Goal: Information Seeking & Learning: Learn about a topic

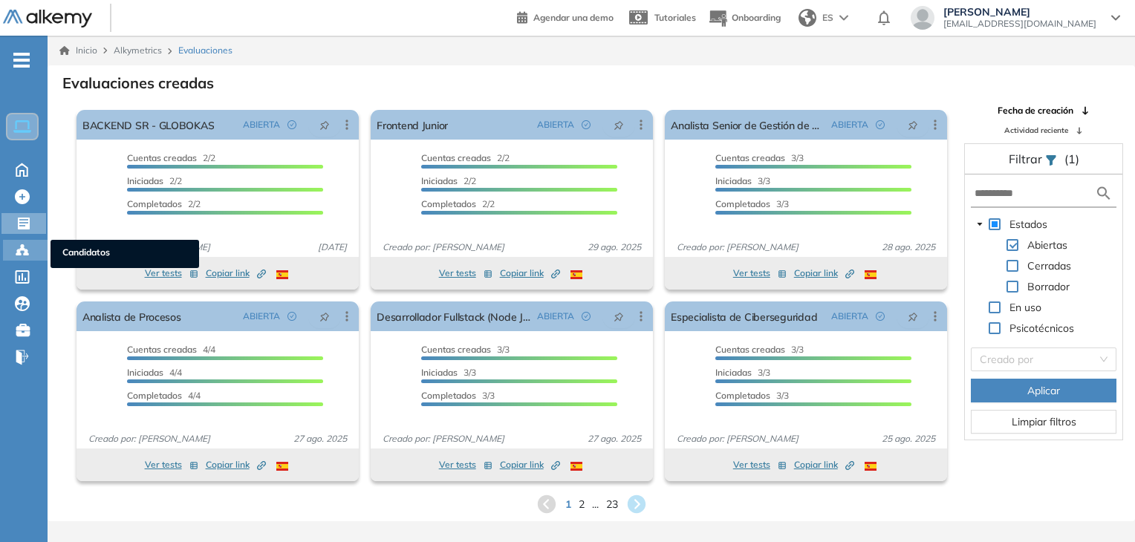
click at [36, 252] on div "Candidatos Candidatos" at bounding box center [25, 250] width 45 height 21
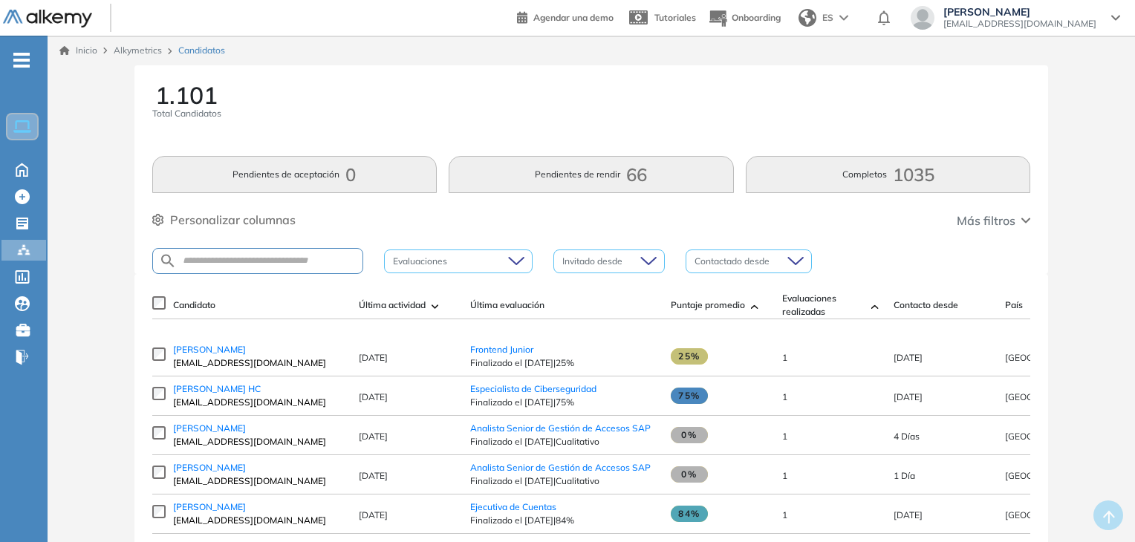
click at [530, 119] on div "1.101 Total Candidatos" at bounding box center [591, 110] width 879 height 55
click at [281, 259] on input "text" at bounding box center [270, 261] width 186 height 11
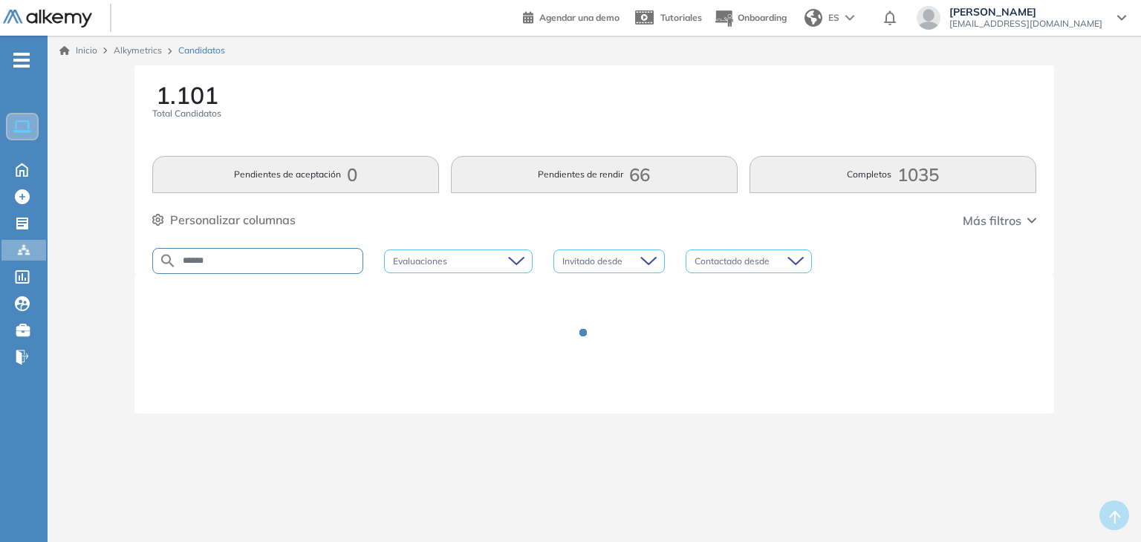
click at [321, 257] on input "*****" at bounding box center [270, 261] width 186 height 11
click at [505, 322] on div at bounding box center [594, 344] width 884 height 104
click at [745, 302] on div at bounding box center [594, 344] width 884 height 104
click at [339, 261] on input "*****" at bounding box center [270, 261] width 186 height 11
click at [289, 256] on input "*****" at bounding box center [270, 261] width 186 height 11
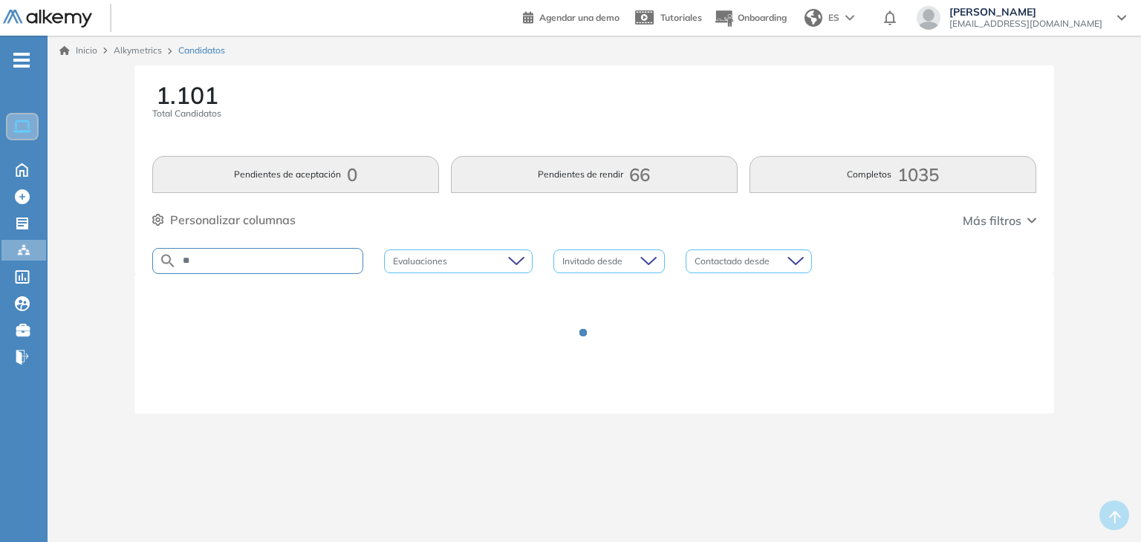
type input "*"
click at [368, 229] on div "Personalizar columnas Personalizar columnas Candidato Fijar columna Última acti…" at bounding box center [594, 220] width 884 height 19
click at [807, 169] on button "Completos 470" at bounding box center [893, 174] width 287 height 37
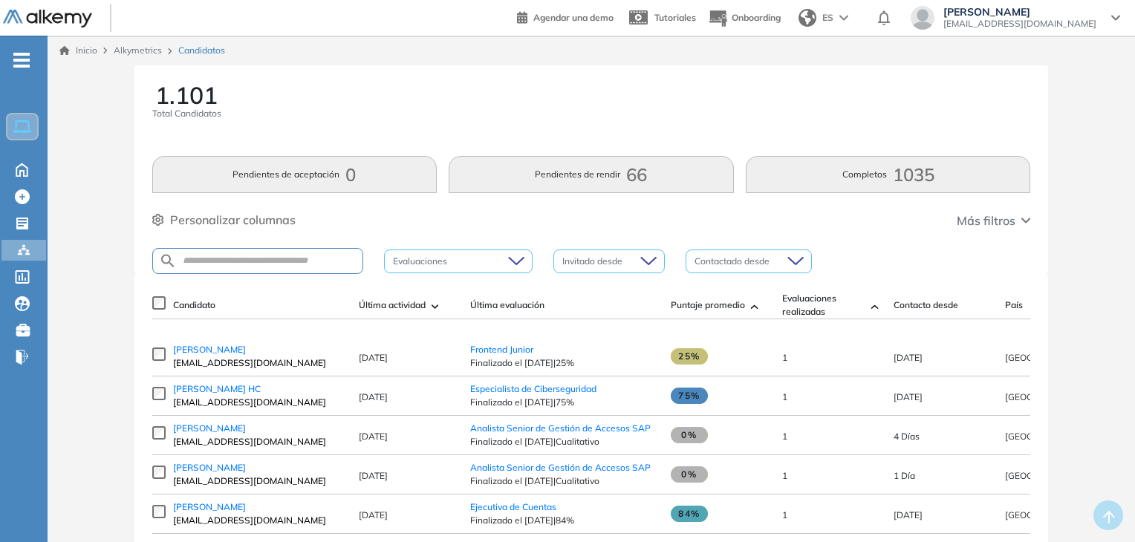
click at [859, 182] on button "Completos 1035" at bounding box center [888, 174] width 285 height 37
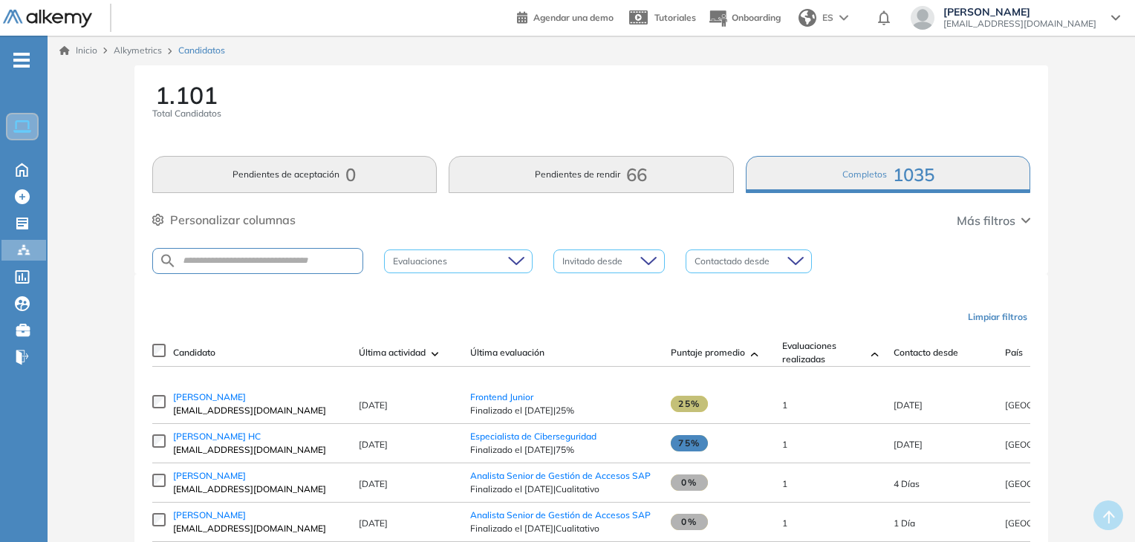
click at [329, 267] on div at bounding box center [257, 261] width 211 height 26
click at [304, 256] on input "text" at bounding box center [270, 261] width 186 height 11
type input "*****"
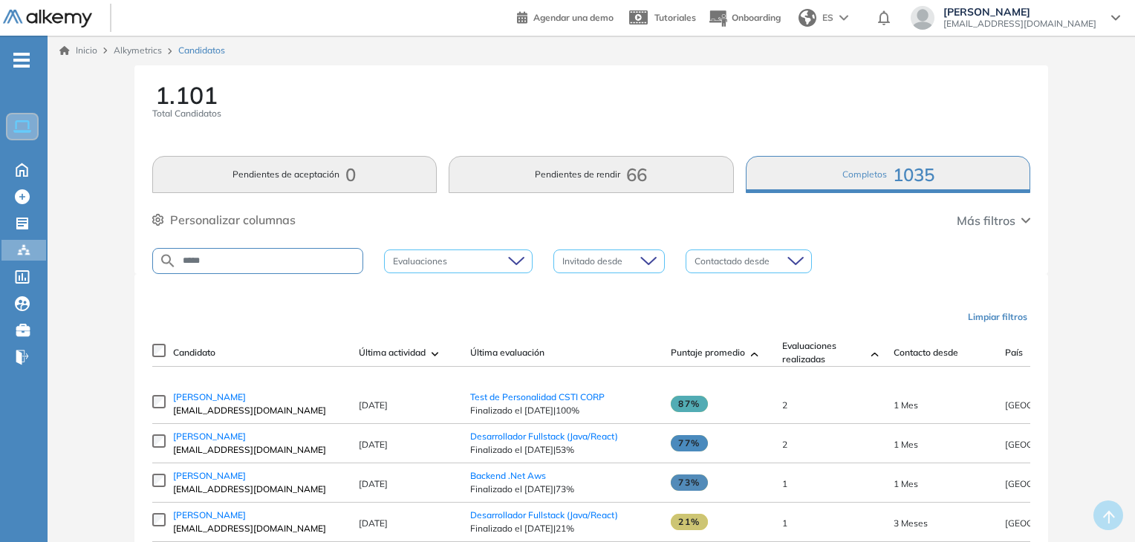
scroll to position [137, 0]
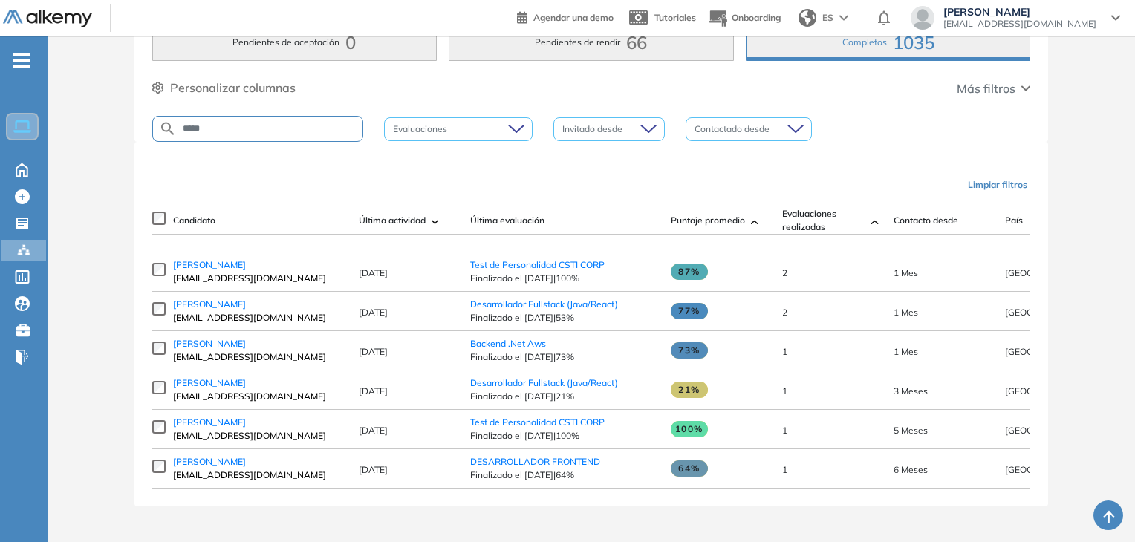
click at [512, 179] on div "Limpiar filtros" at bounding box center [594, 185] width 879 height 45
click at [246, 426] on span "WILLI MANFRED RODRIGUEZ LIÑAN" at bounding box center [209, 422] width 73 height 11
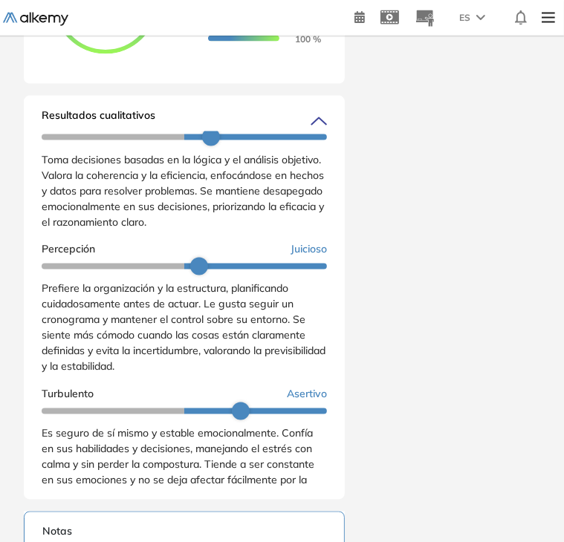
scroll to position [369, 0]
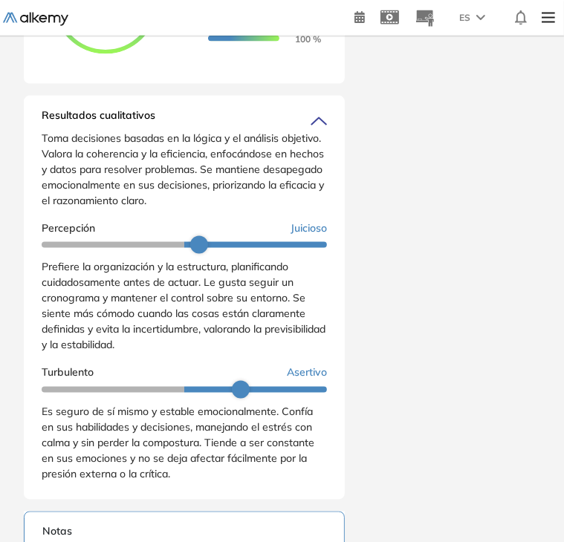
click at [46, 290] on span "Prefiere la organización y la estructura, planificando cuidadosamente antes de …" at bounding box center [184, 306] width 284 height 91
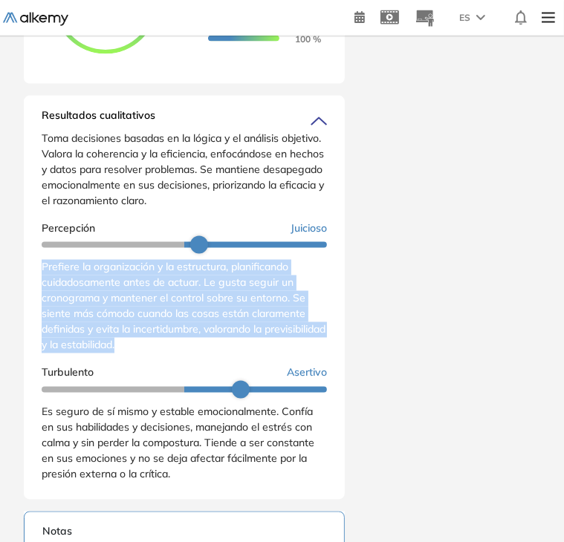
drag, startPoint x: 42, startPoint y: 290, endPoint x: 218, endPoint y: 366, distance: 191.3
click at [218, 354] on div "Prefiere la organización y la estructura, planificando cuidadosamente antes de …" at bounding box center [184, 307] width 285 height 94
copy span "Prefiere la organización y la estructura, planificando cuidadosamente antes de …"
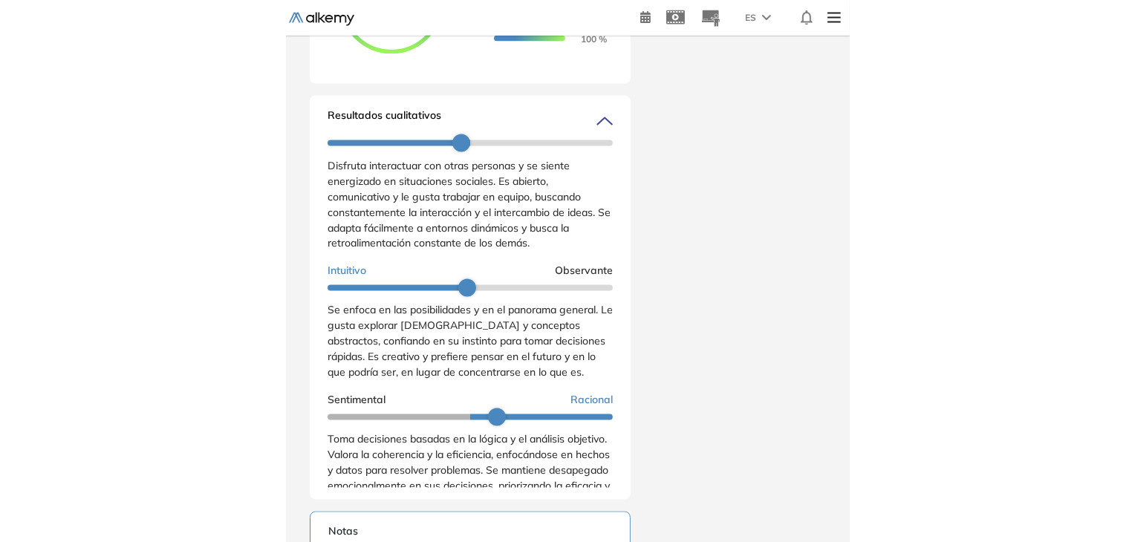
scroll to position [735, 0]
